Goal: Consume media (video, audio): Watch videos, listen to music or podcasts

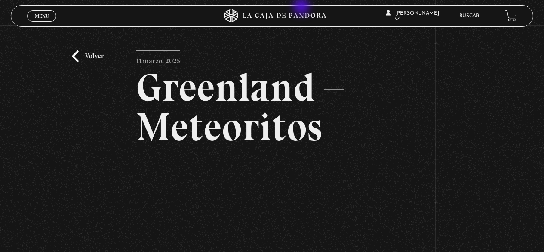
scroll to position [129, 0]
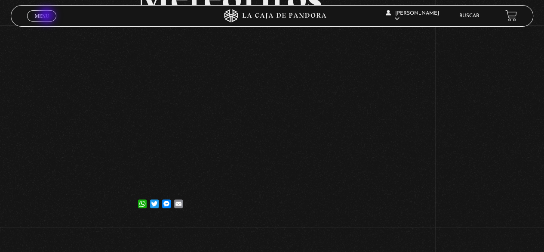
click at [47, 16] on span "Menu" at bounding box center [42, 15] width 14 height 5
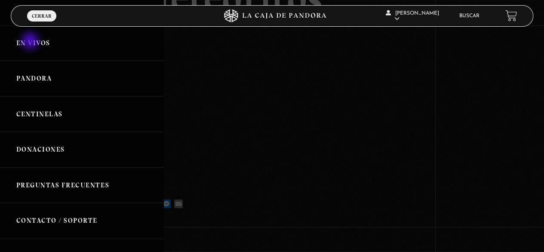
click at [31, 42] on link "En vivos" at bounding box center [81, 43] width 163 height 36
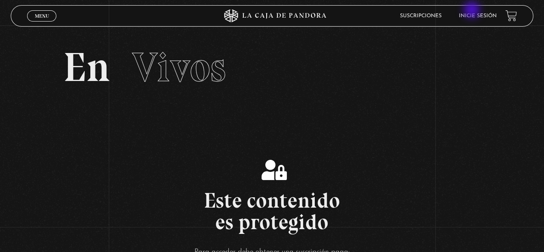
click at [473, 11] on li "Inicie sesión" at bounding box center [478, 15] width 38 height 13
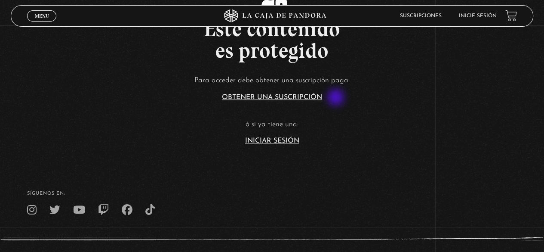
scroll to position [172, 0]
click at [260, 139] on link "Iniciar Sesión" at bounding box center [272, 140] width 54 height 7
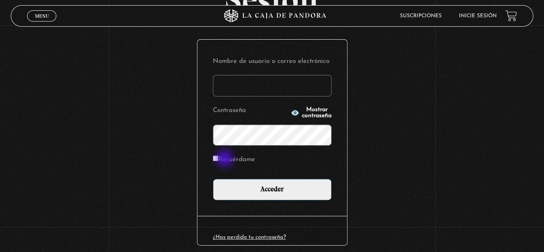
type input "[EMAIL_ADDRESS][DOMAIN_NAME]"
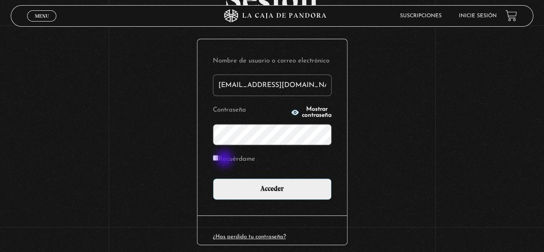
click at [225, 159] on label "Recuérdame" at bounding box center [234, 159] width 42 height 13
click at [219, 159] on input "Recuérdame" at bounding box center [216, 158] width 6 height 6
checkbox input "true"
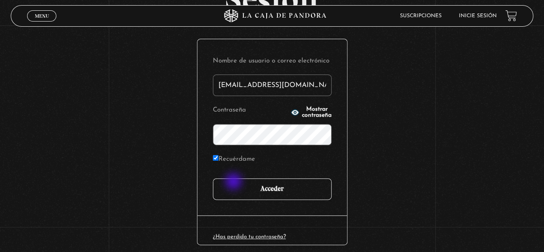
click at [236, 185] on input "Acceder" at bounding box center [272, 189] width 119 height 22
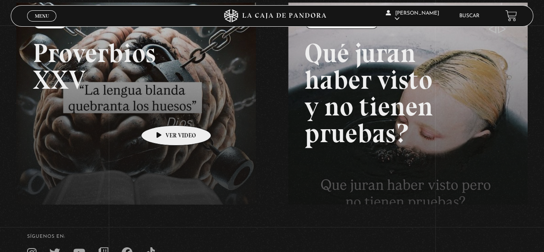
scroll to position [129, 0]
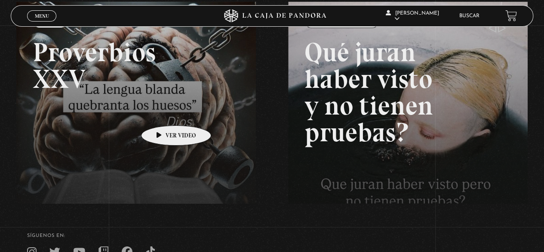
click at [151, 108] on link at bounding box center [288, 128] width 544 height 252
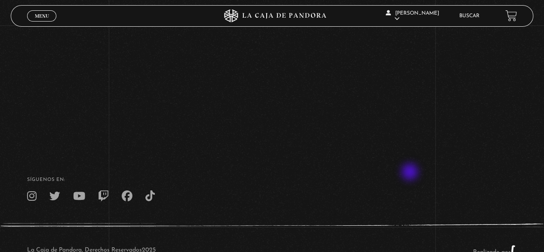
scroll to position [171, 0]
